Goal: Transaction & Acquisition: Purchase product/service

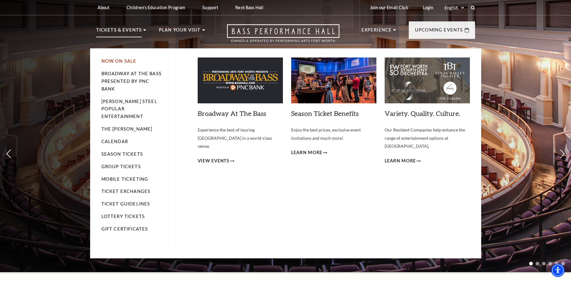
click at [124, 61] on link "Now On Sale" at bounding box center [118, 60] width 35 height 5
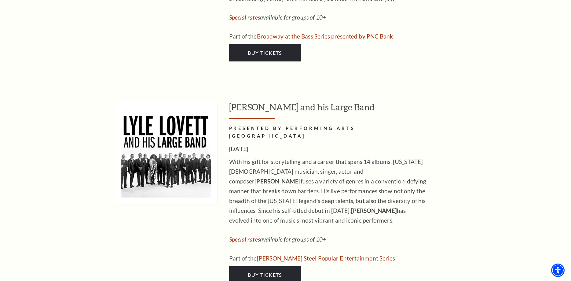
scroll to position [967, 0]
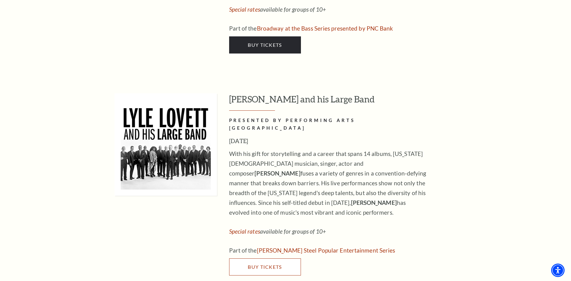
click at [262, 264] on span "Buy Tickets" at bounding box center [265, 267] width 34 height 6
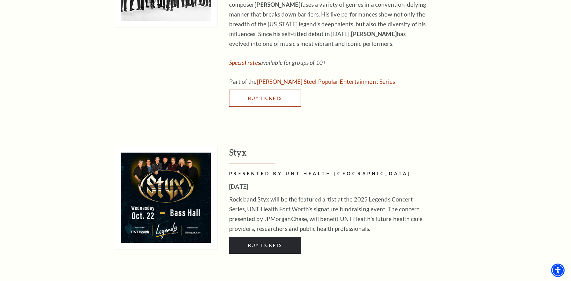
scroll to position [1154, 0]
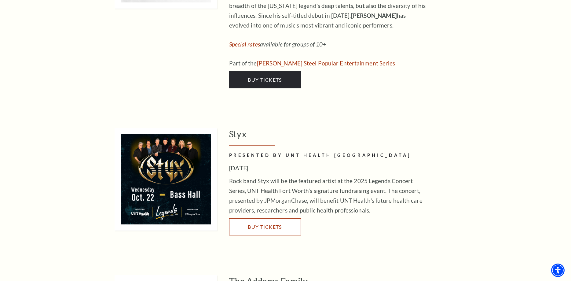
click at [260, 224] on span "Buy Tickets" at bounding box center [265, 227] width 34 height 6
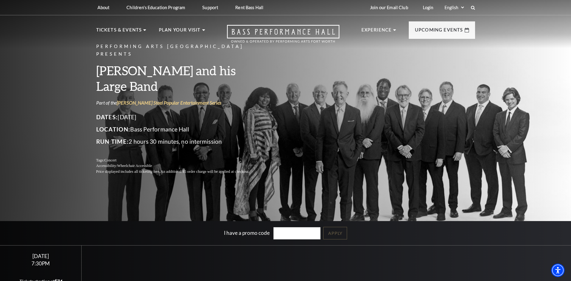
scroll to position [94, 0]
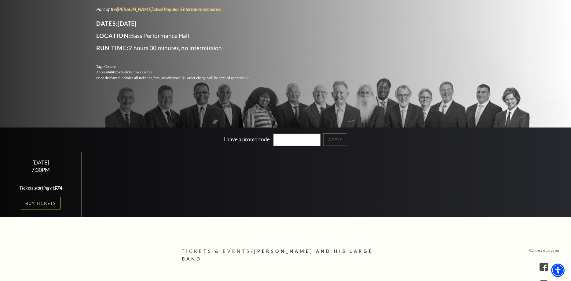
click at [42, 202] on link "Buy Tickets" at bounding box center [41, 203] width 40 height 13
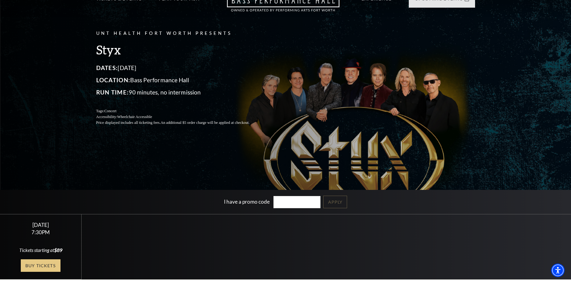
scroll to position [31, 0]
click at [40, 265] on link "Buy Tickets" at bounding box center [41, 265] width 40 height 13
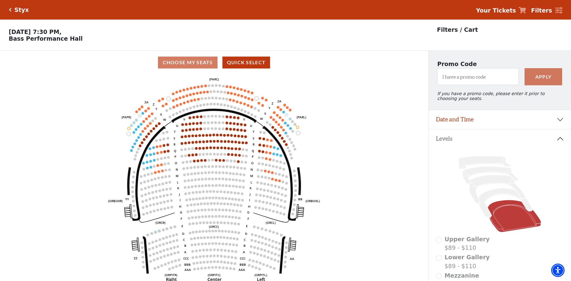
scroll to position [52, 0]
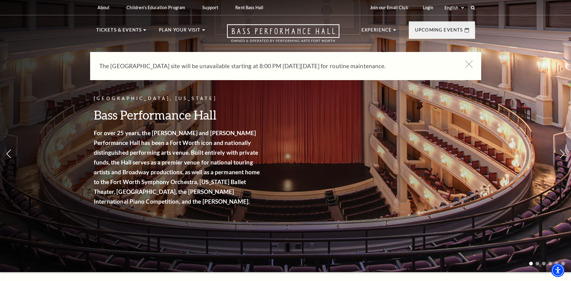
click at [468, 65] on use at bounding box center [469, 64] width 8 height 8
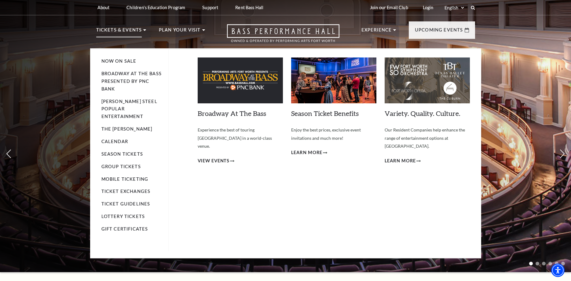
click at [123, 30] on p "Tickets & Events" at bounding box center [119, 31] width 46 height 11
click at [112, 62] on link "Now On Sale" at bounding box center [118, 60] width 35 height 5
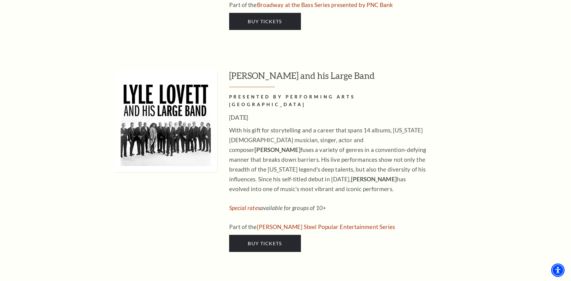
scroll to position [998, 0]
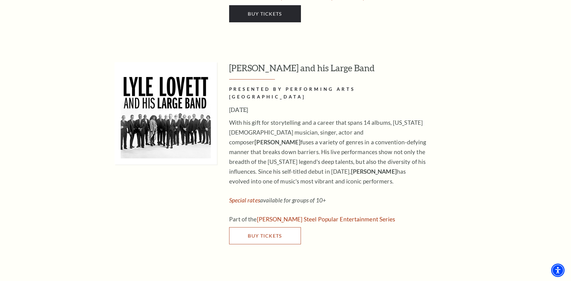
click at [257, 233] on span "Buy Tickets" at bounding box center [265, 236] width 34 height 6
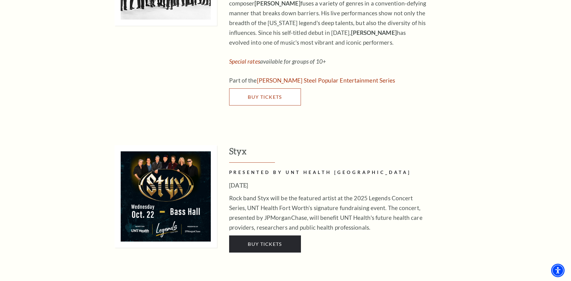
scroll to position [1154, 0]
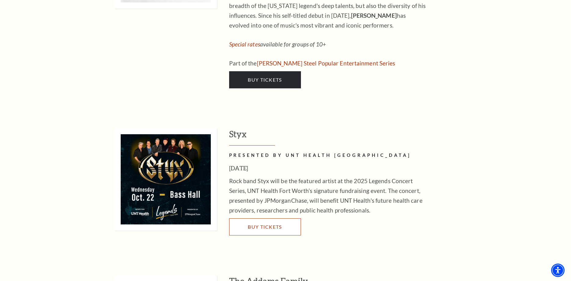
click at [267, 224] on span "Buy Tickets" at bounding box center [265, 227] width 34 height 6
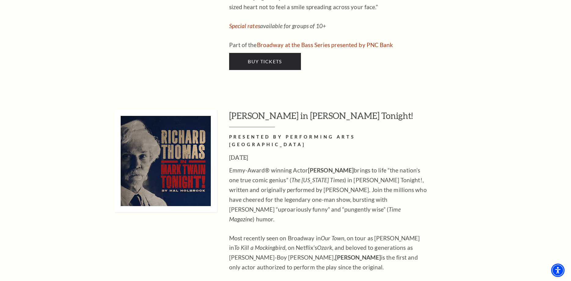
scroll to position [2713, 0]
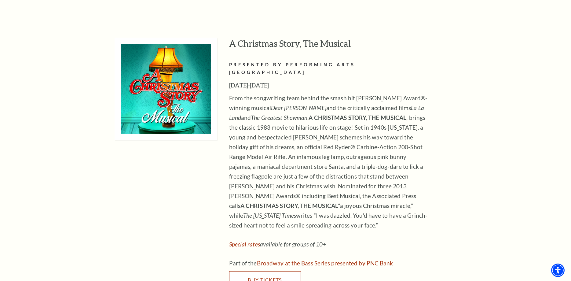
click at [264, 277] on span "Buy Tickets" at bounding box center [265, 280] width 34 height 6
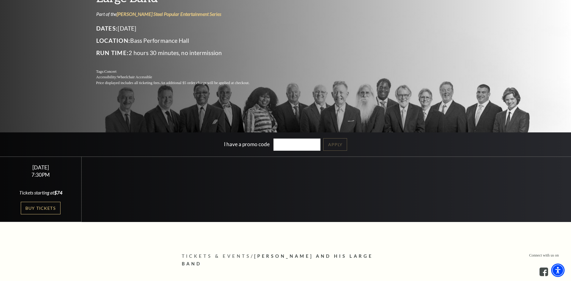
scroll to position [94, 0]
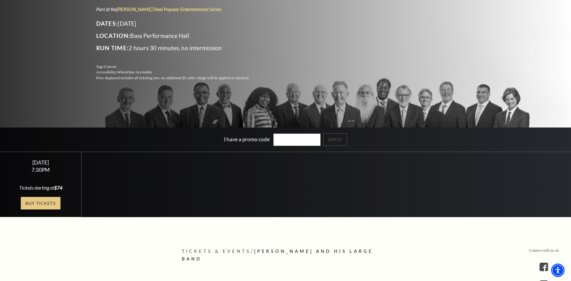
click at [38, 201] on link "Buy Tickets" at bounding box center [41, 203] width 40 height 13
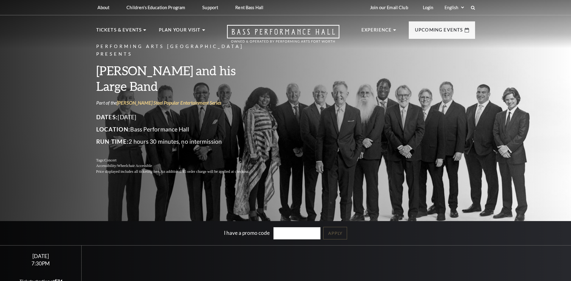
scroll to position [125, 0]
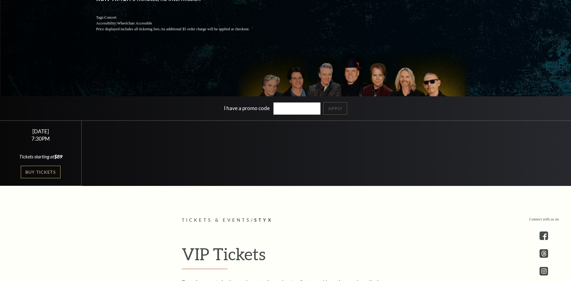
scroll to position [125, 0]
click at [34, 172] on link "Buy Tickets" at bounding box center [41, 172] width 40 height 13
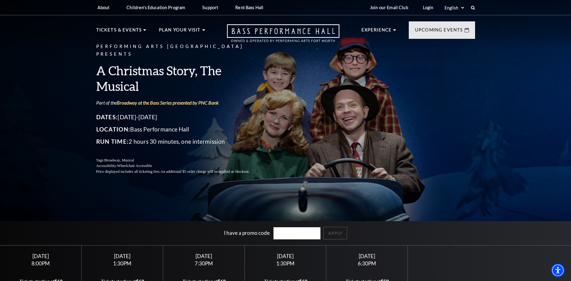
scroll to position [125, 0]
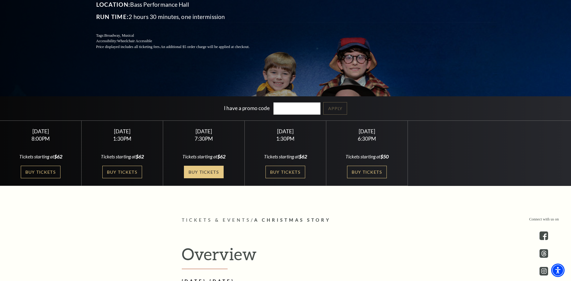
click at [202, 171] on link "Buy Tickets" at bounding box center [204, 172] width 40 height 13
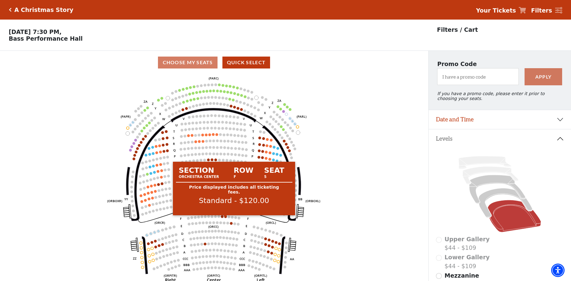
scroll to position [28, 0]
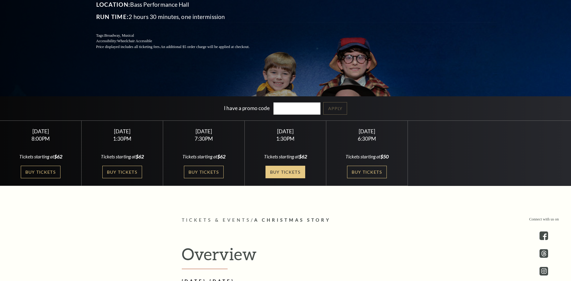
scroll to position [125, 0]
click at [282, 172] on link "Buy Tickets" at bounding box center [286, 172] width 40 height 13
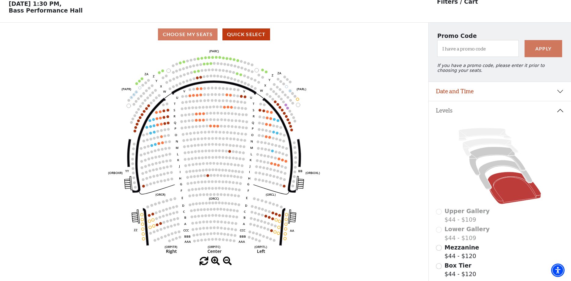
scroll to position [28, 0]
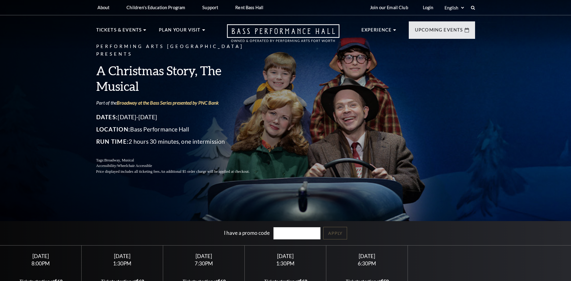
scroll to position [125, 0]
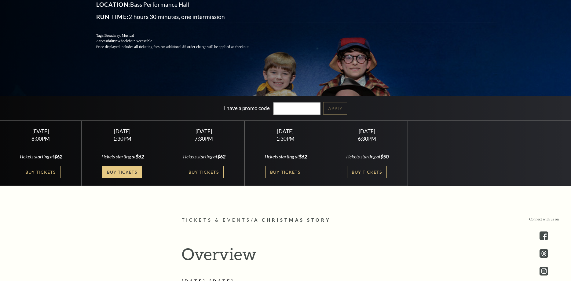
click at [123, 168] on link "Buy Tickets" at bounding box center [122, 172] width 40 height 13
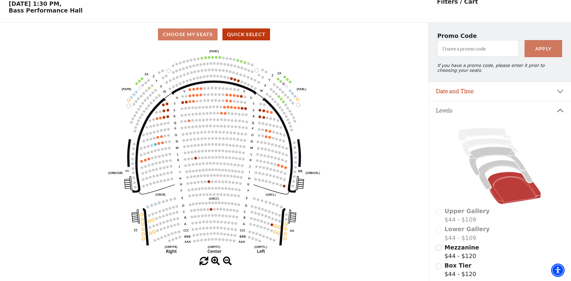
scroll to position [28, 0]
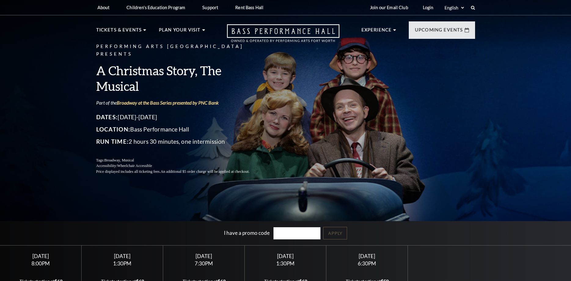
scroll to position [125, 0]
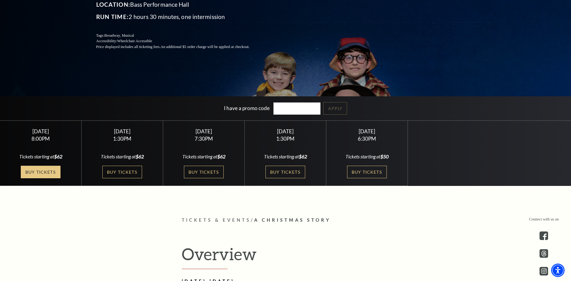
click at [44, 170] on link "Buy Tickets" at bounding box center [41, 172] width 40 height 13
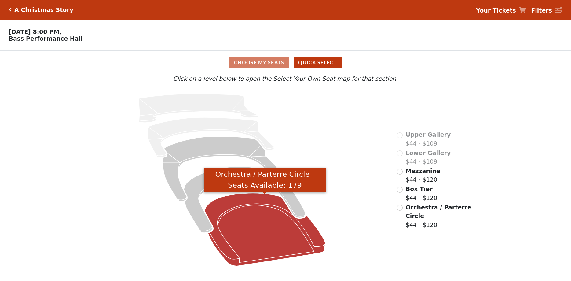
click at [258, 230] on icon "Orchestra / Parterre Circle - Seats Available: 179" at bounding box center [264, 229] width 121 height 73
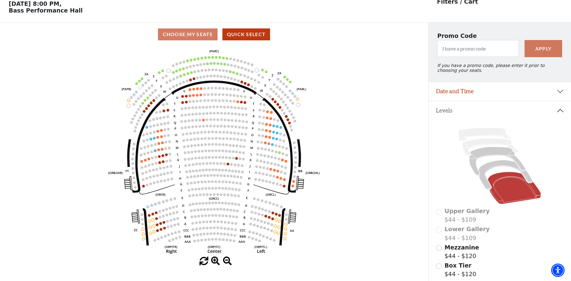
scroll to position [28, 0]
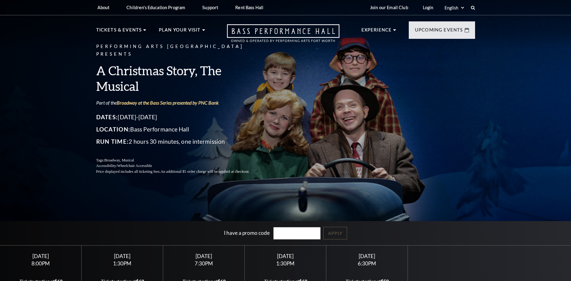
scroll to position [125, 0]
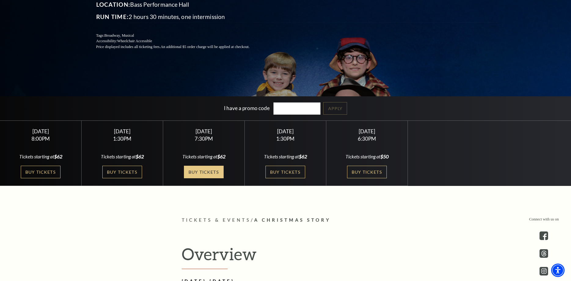
click at [202, 169] on link "Buy Tickets" at bounding box center [204, 172] width 40 height 13
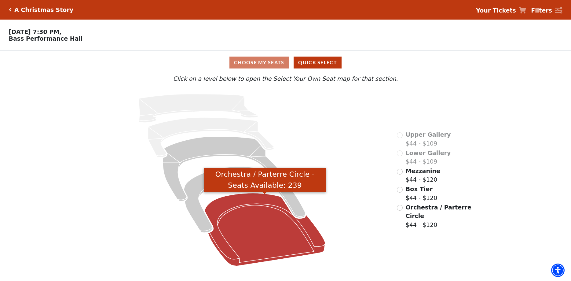
click at [263, 233] on icon "Orchestra / Parterre Circle - Seats Available: 239" at bounding box center [264, 229] width 121 height 73
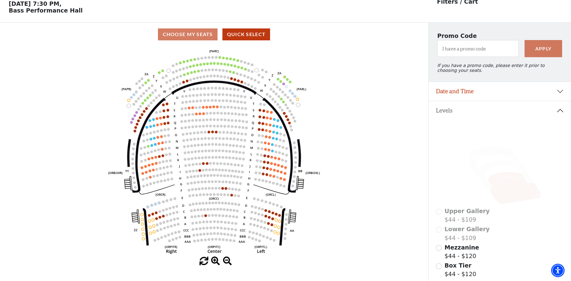
scroll to position [28, 0]
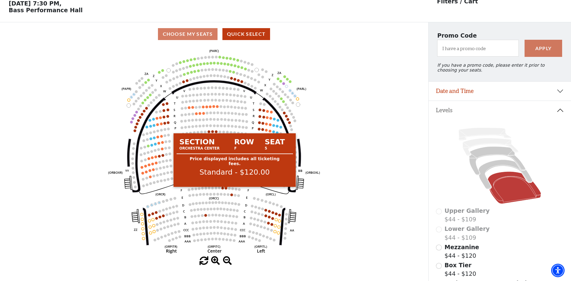
click at [226, 190] on circle at bounding box center [226, 188] width 3 height 3
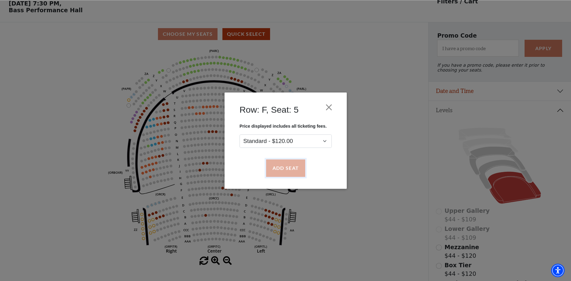
click at [291, 168] on button "Add Seat" at bounding box center [285, 168] width 39 height 17
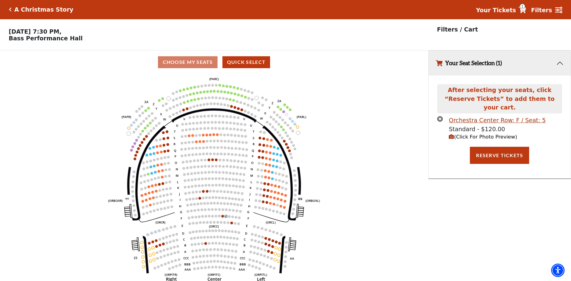
scroll to position [0, 0]
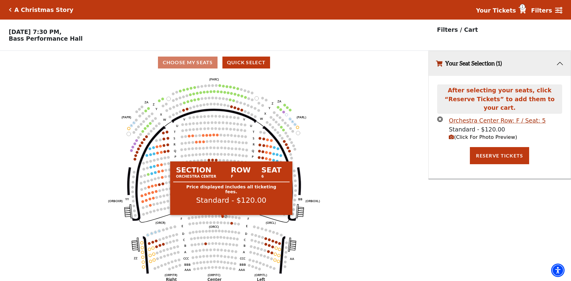
click at [223, 218] on circle at bounding box center [222, 216] width 3 height 3
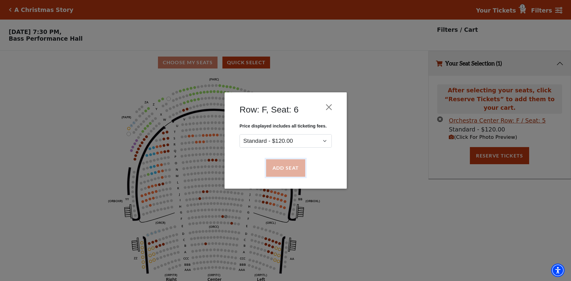
click at [285, 168] on button "Add Seat" at bounding box center [285, 168] width 39 height 17
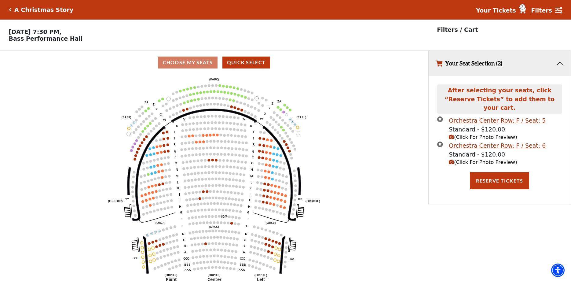
scroll to position [15, 0]
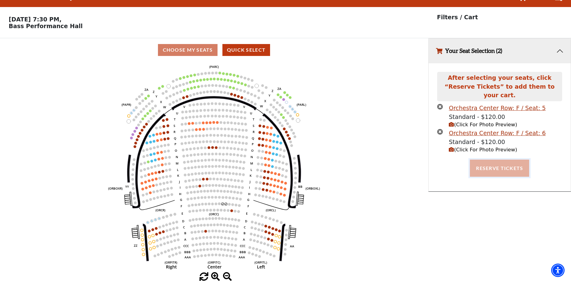
click at [495, 160] on button "Reserve Tickets" at bounding box center [499, 168] width 59 height 17
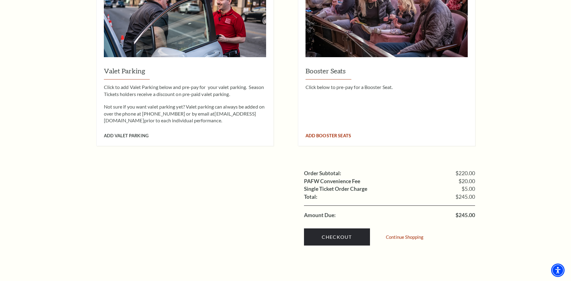
scroll to position [499, 0]
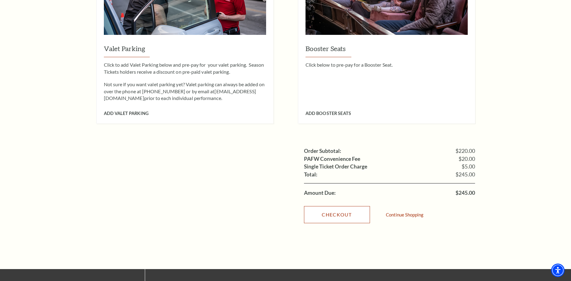
click at [329, 206] on link "Checkout" at bounding box center [337, 214] width 66 height 17
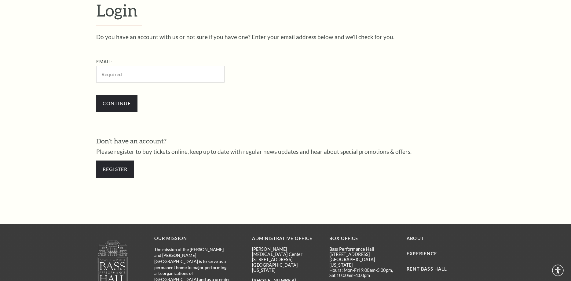
scroll to position [202, 0]
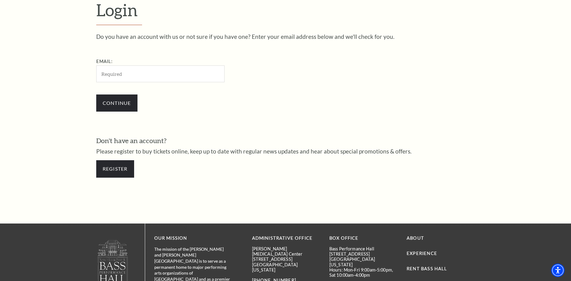
click at [115, 73] on input "Email:" at bounding box center [160, 73] width 128 height 17
type input "dawna.johnston@yahoo.com"
click at [112, 100] on input "Continue" at bounding box center [116, 102] width 41 height 17
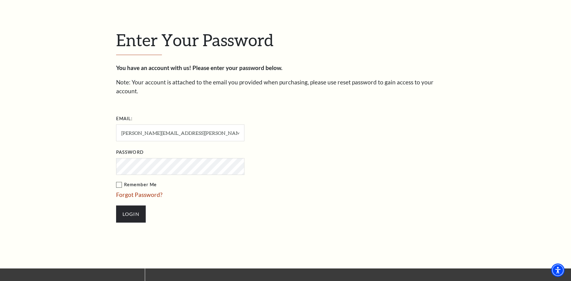
scroll to position [177, 0]
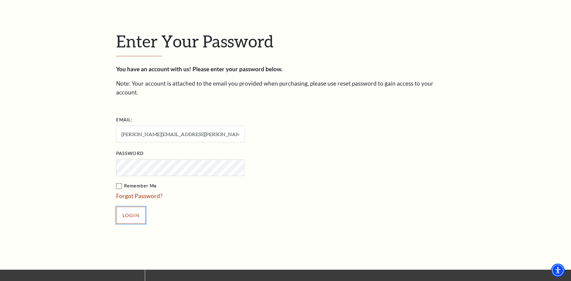
click at [127, 207] on input "Login" at bounding box center [131, 215] width 30 height 17
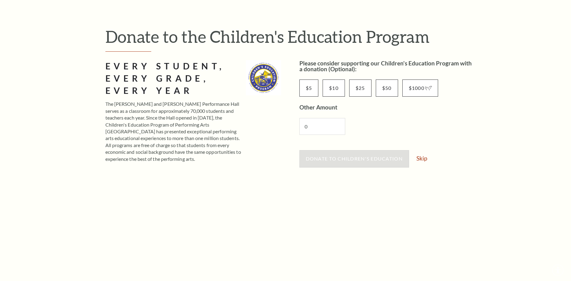
scroll to position [62, 0]
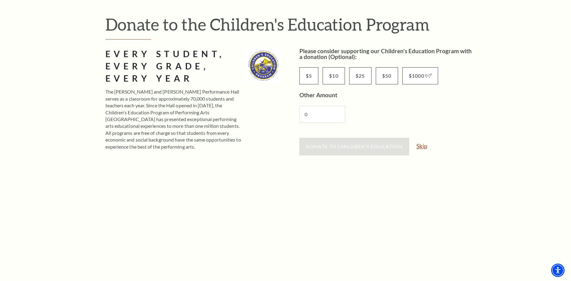
click at [425, 148] on link "Skip" at bounding box center [422, 146] width 11 height 6
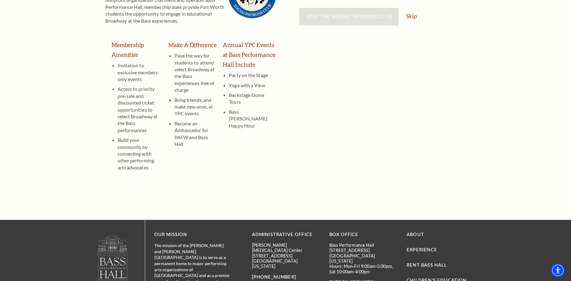
scroll to position [62, 0]
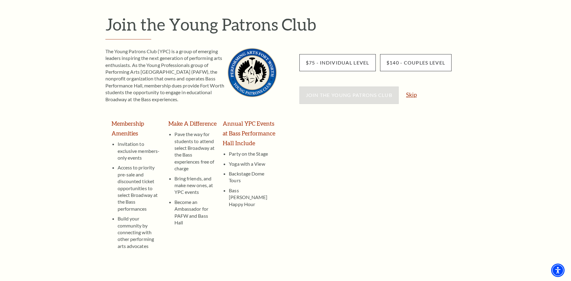
click at [415, 95] on link "Skip" at bounding box center [411, 95] width 11 height 6
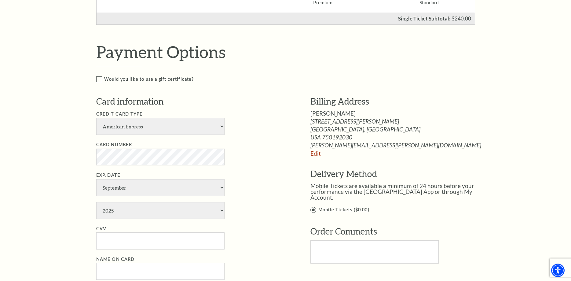
scroll to position [249, 0]
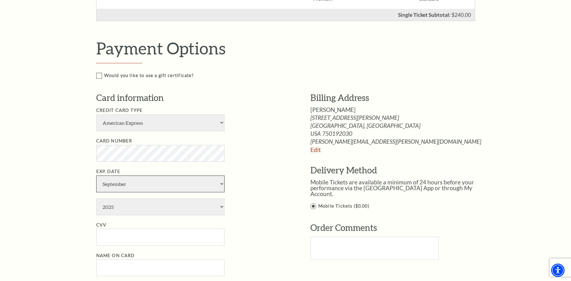
select select "8"
select select "2030"
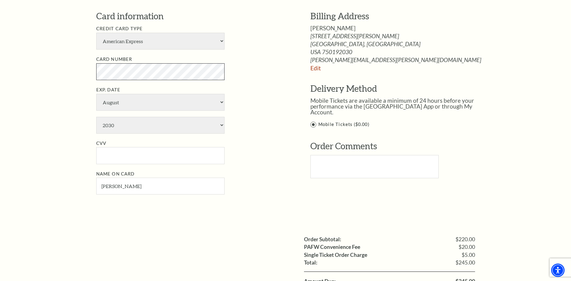
scroll to position [343, 0]
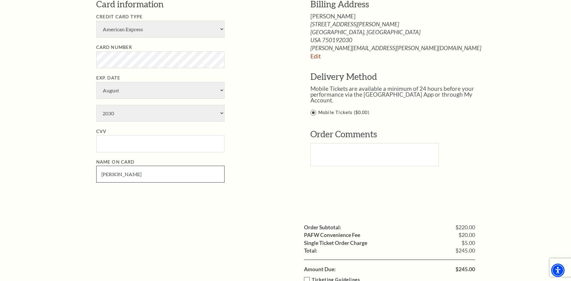
drag, startPoint x: 148, startPoint y: 174, endPoint x: -2, endPoint y: 173, distance: 150.4
click at [96, 173] on input "CRAIG BAIMA" at bounding box center [160, 174] width 128 height 17
click at [160, 170] on input "DAWNA JOHNSTON" at bounding box center [160, 174] width 128 height 17
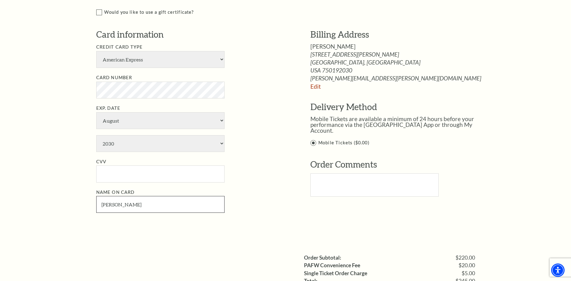
scroll to position [312, 0]
type input "DAWNA JOHNSTON"
click at [114, 173] on input "CVV" at bounding box center [160, 174] width 128 height 17
type input "9104"
click at [282, 89] on li "Card Number" at bounding box center [194, 87] width 196 height 24
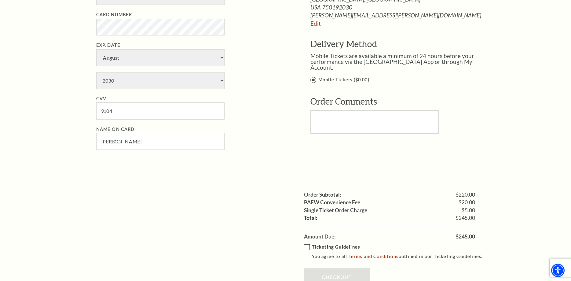
scroll to position [405, 0]
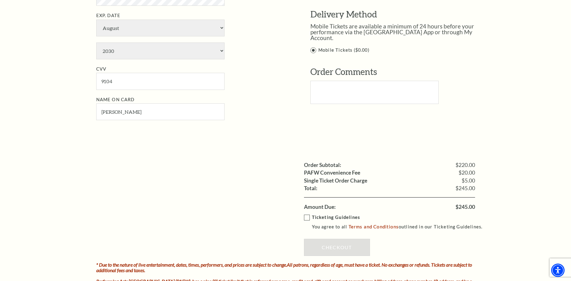
click at [307, 216] on label "Ticketing Guidelines You agree to all Terms and Conditions outlined in our Tick…" at bounding box center [396, 222] width 184 height 17
click at [0, 0] on input "Ticketing Guidelines You agree to all Terms and Conditions outlined in our Tick…" at bounding box center [0, 0] width 0 height 0
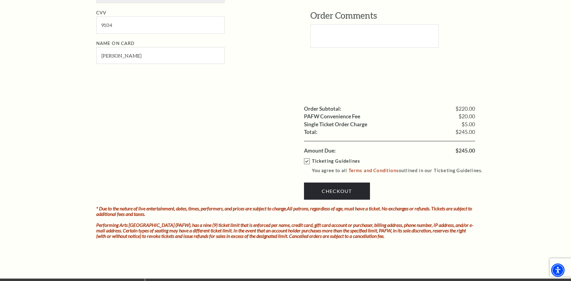
scroll to position [468, 0]
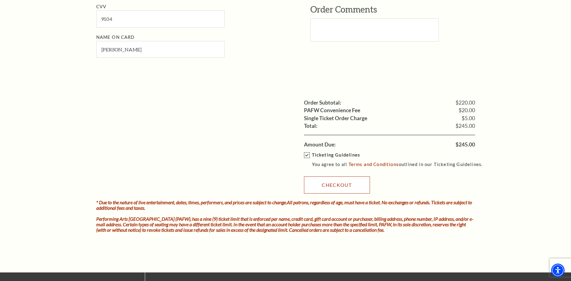
click at [344, 184] on link "Checkout" at bounding box center [337, 184] width 66 height 17
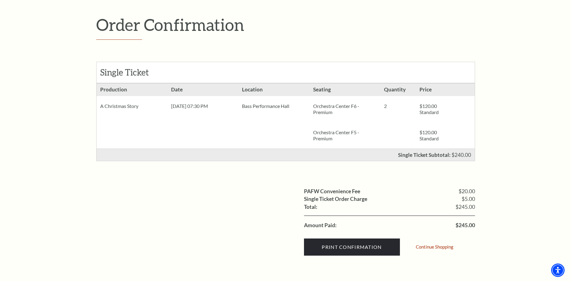
scroll to position [62, 0]
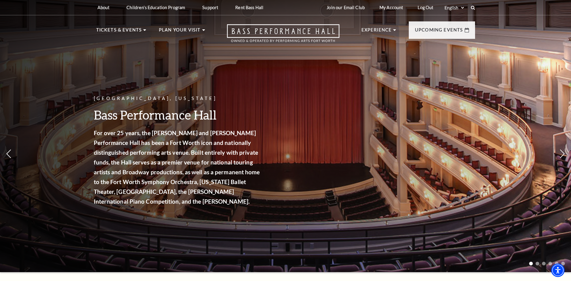
click at [112, 29] on p "Tickets & Events" at bounding box center [119, 31] width 46 height 11
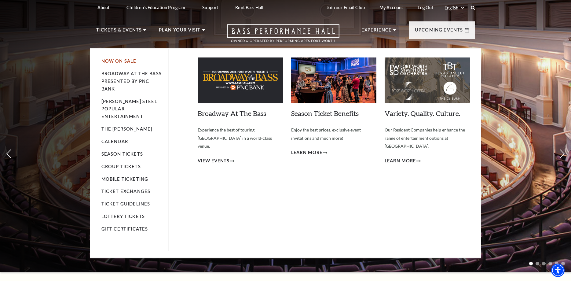
click at [109, 62] on link "Now On Sale" at bounding box center [118, 60] width 35 height 5
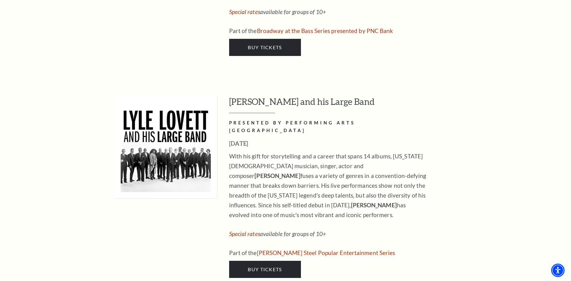
scroll to position [967, 0]
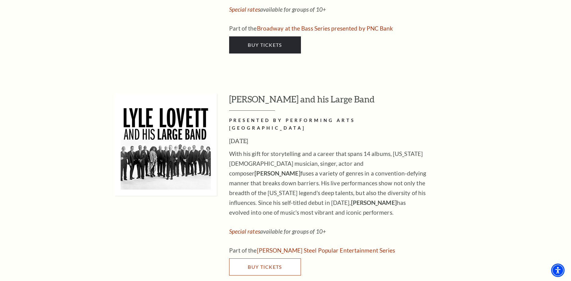
click at [251, 264] on span "Buy Tickets" at bounding box center [265, 267] width 34 height 6
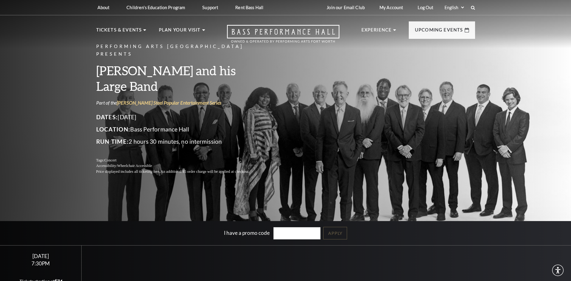
scroll to position [125, 0]
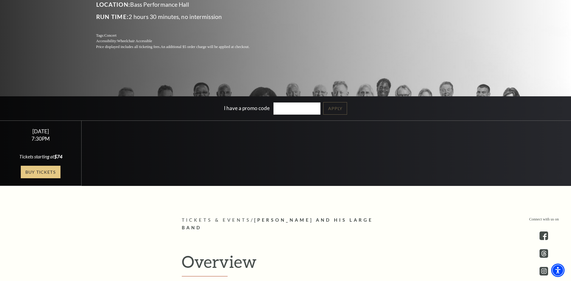
click at [25, 166] on link "Buy Tickets" at bounding box center [41, 172] width 40 height 13
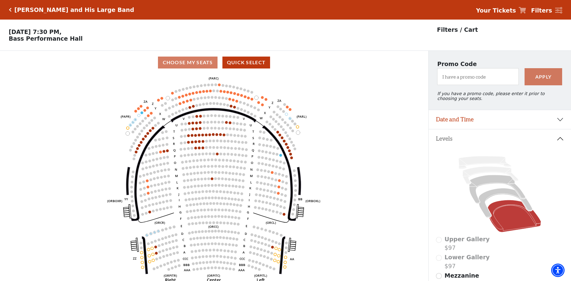
scroll to position [28, 0]
